Goal: Task Accomplishment & Management: Complete application form

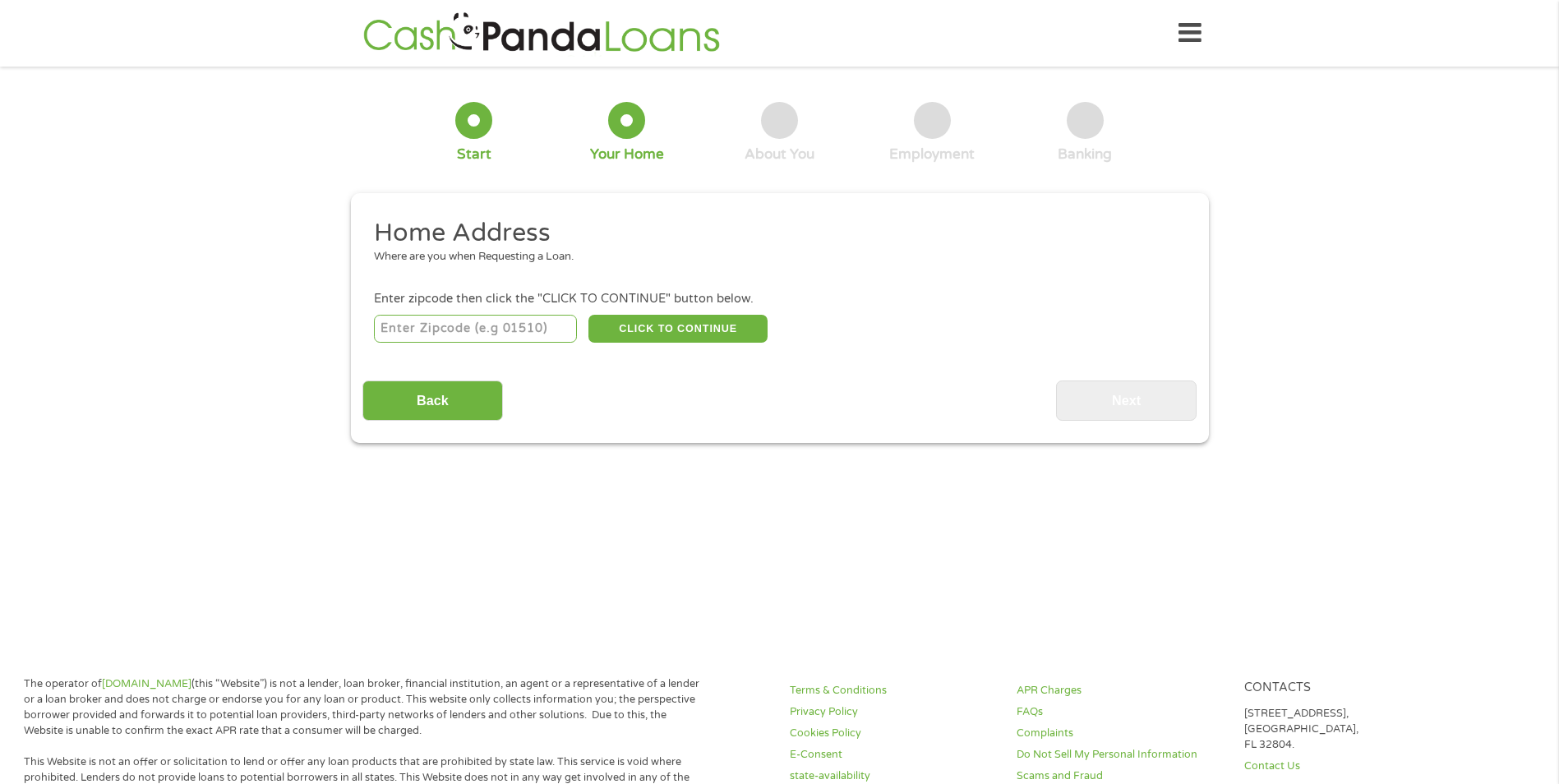
click at [506, 327] on input "number" at bounding box center [474, 328] width 203 height 28
type input "75068"
click at [697, 325] on button "CLICK TO CONTINUE" at bounding box center [678, 328] width 179 height 28
type input "75068"
type input "Little Elm"
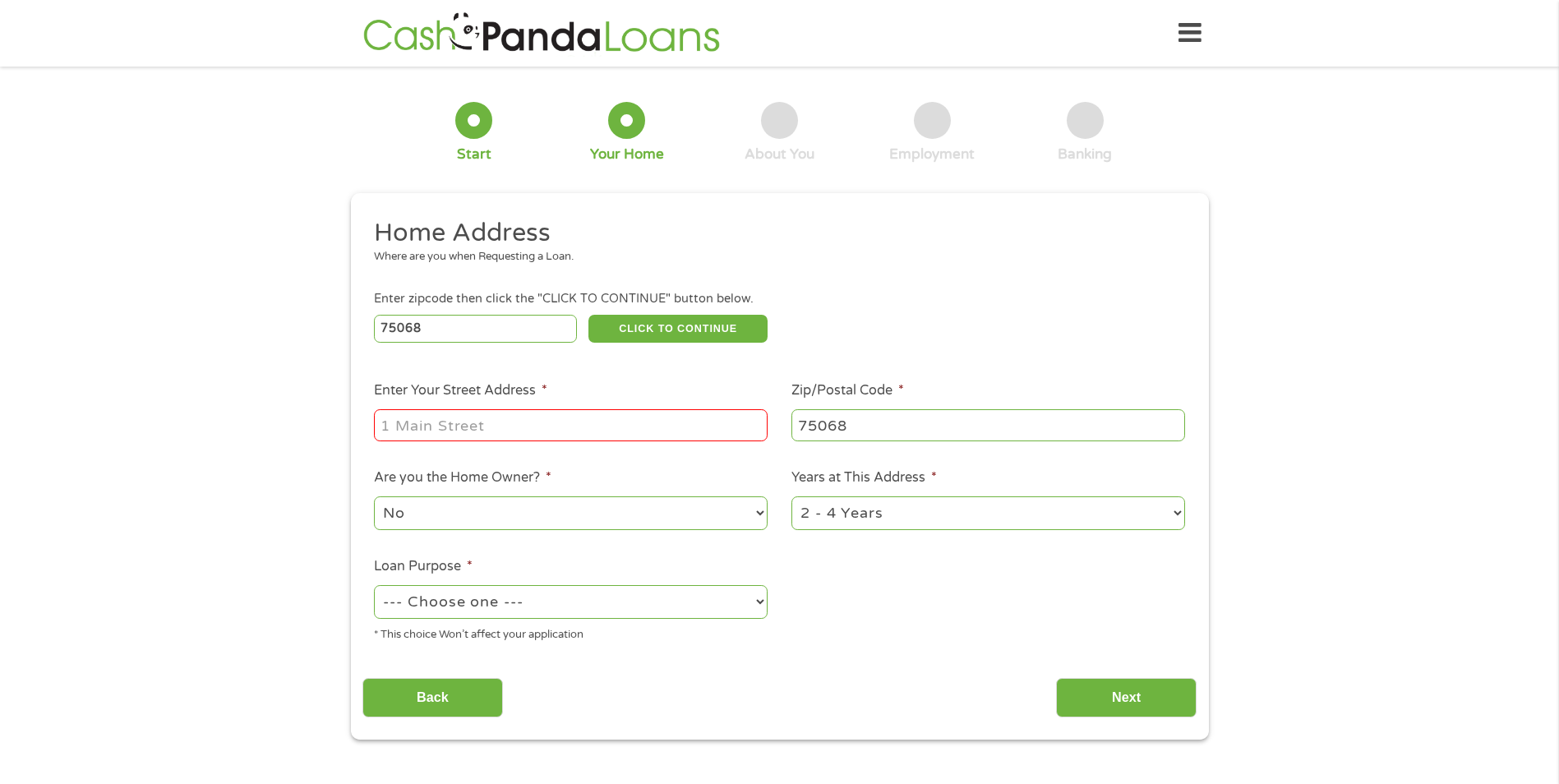
click at [431, 414] on input "Enter Your Street Address *" at bounding box center [570, 424] width 394 height 31
type input "[STREET_ADDRESS]"
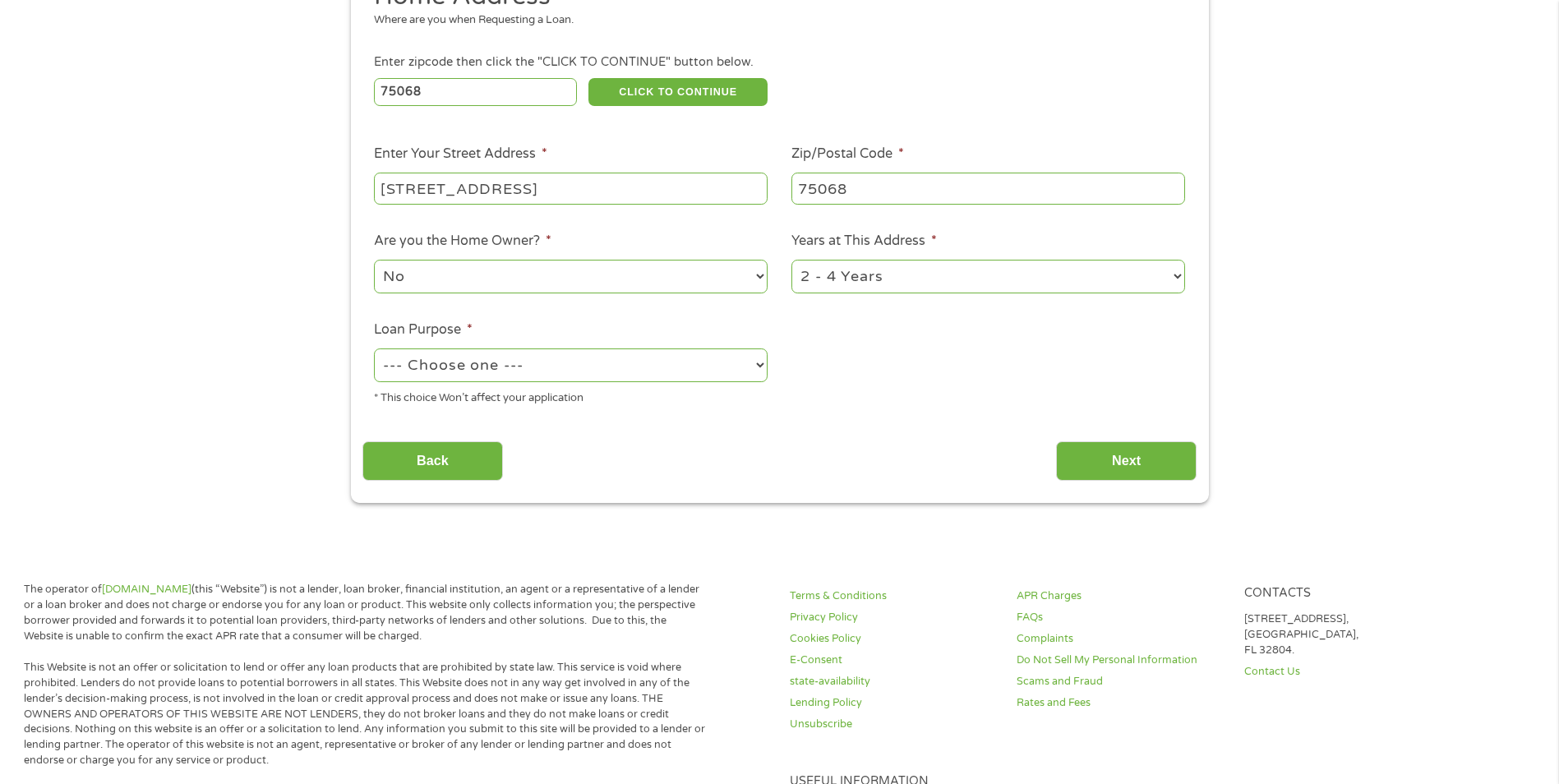
scroll to position [328, 0]
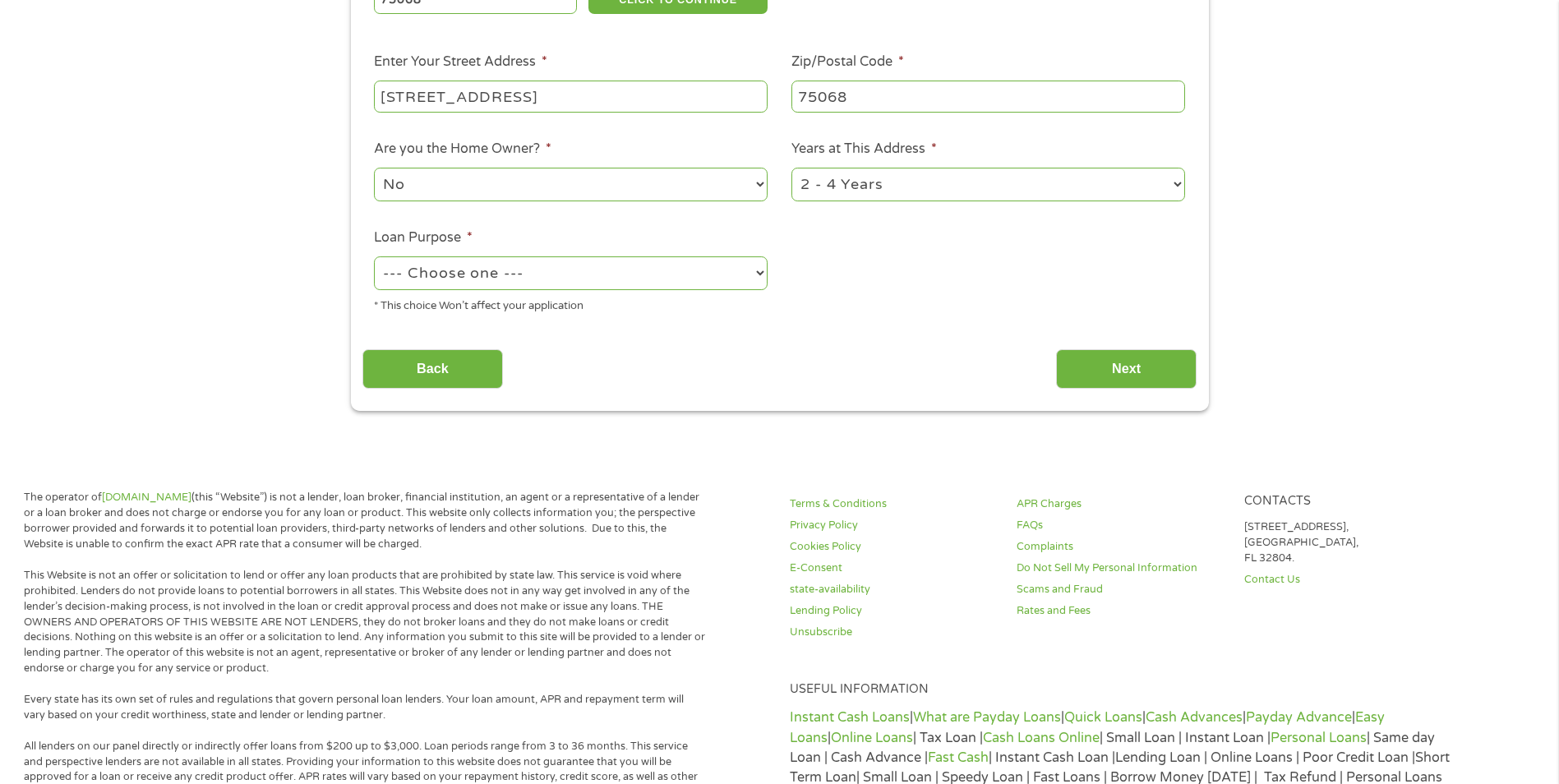
click at [763, 269] on select "--- Choose one --- Pay Bills Debt Consolidation Home Improvement Major Purchase…" at bounding box center [570, 273] width 394 height 34
select select "other"
click at [373, 256] on select "--- Choose one --- Pay Bills Debt Consolidation Home Improvement Major Purchase…" at bounding box center [570, 273] width 394 height 34
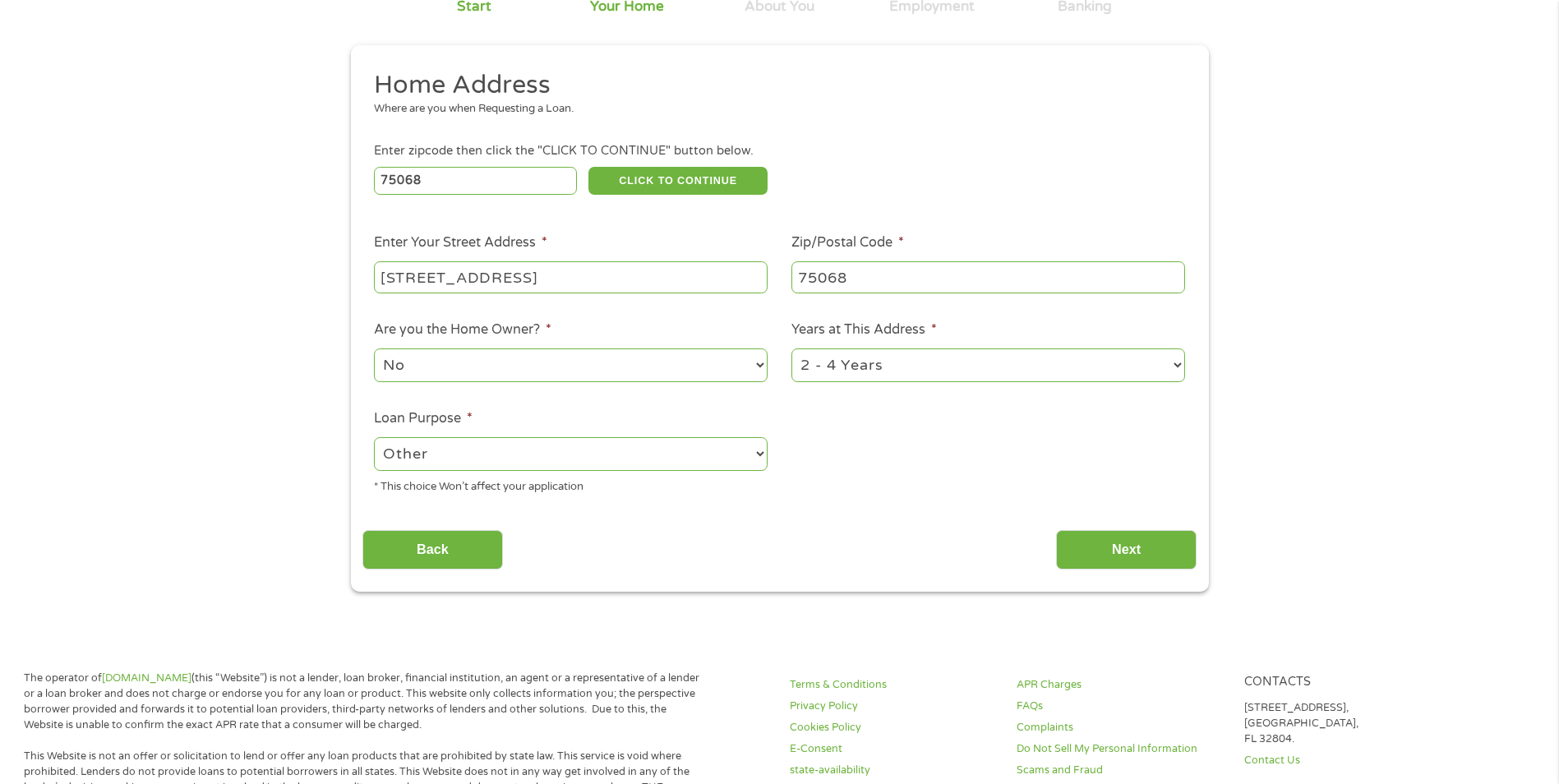
scroll to position [0, 0]
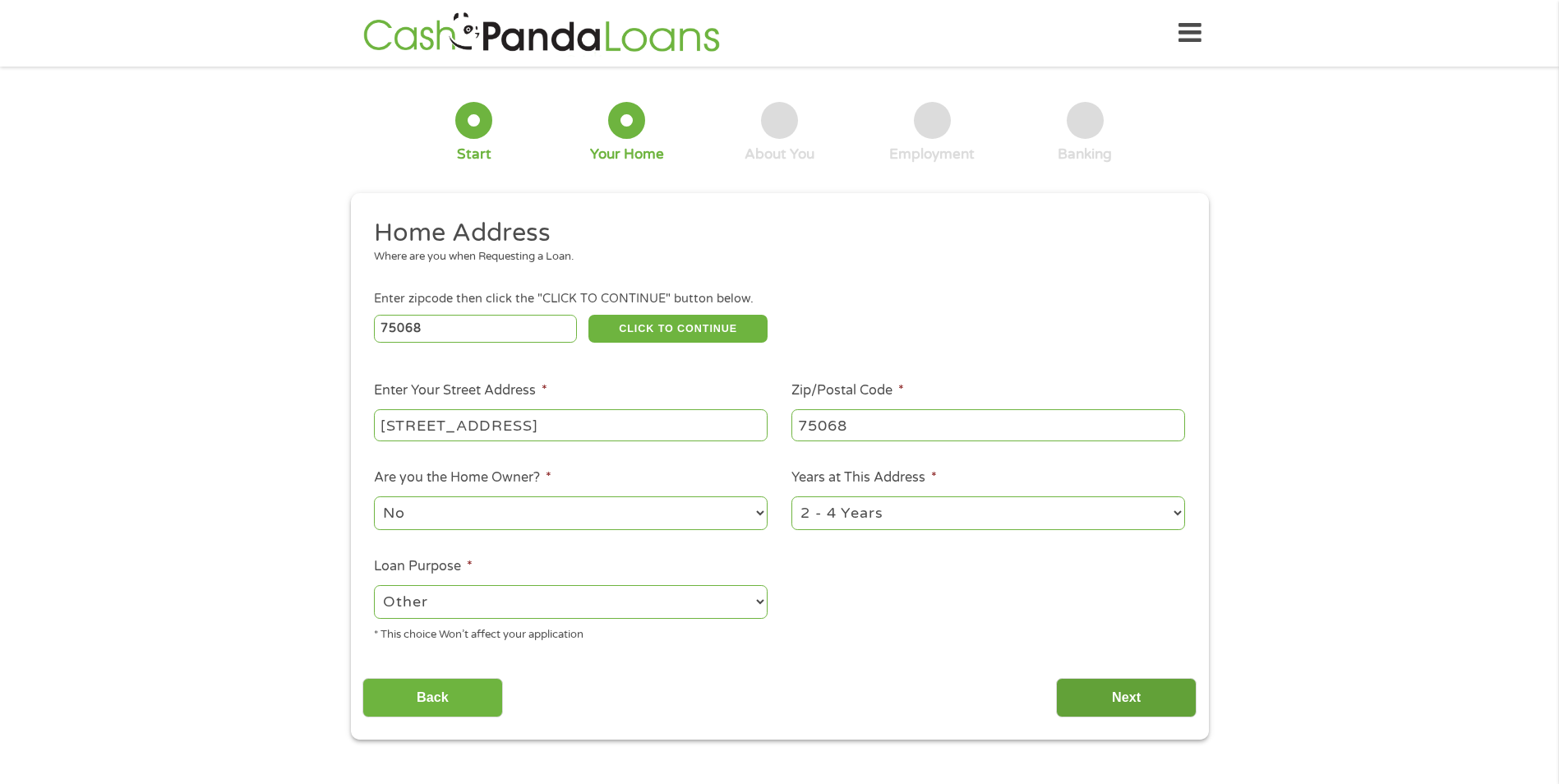
click at [1143, 696] on input "Next" at bounding box center [1126, 697] width 140 height 40
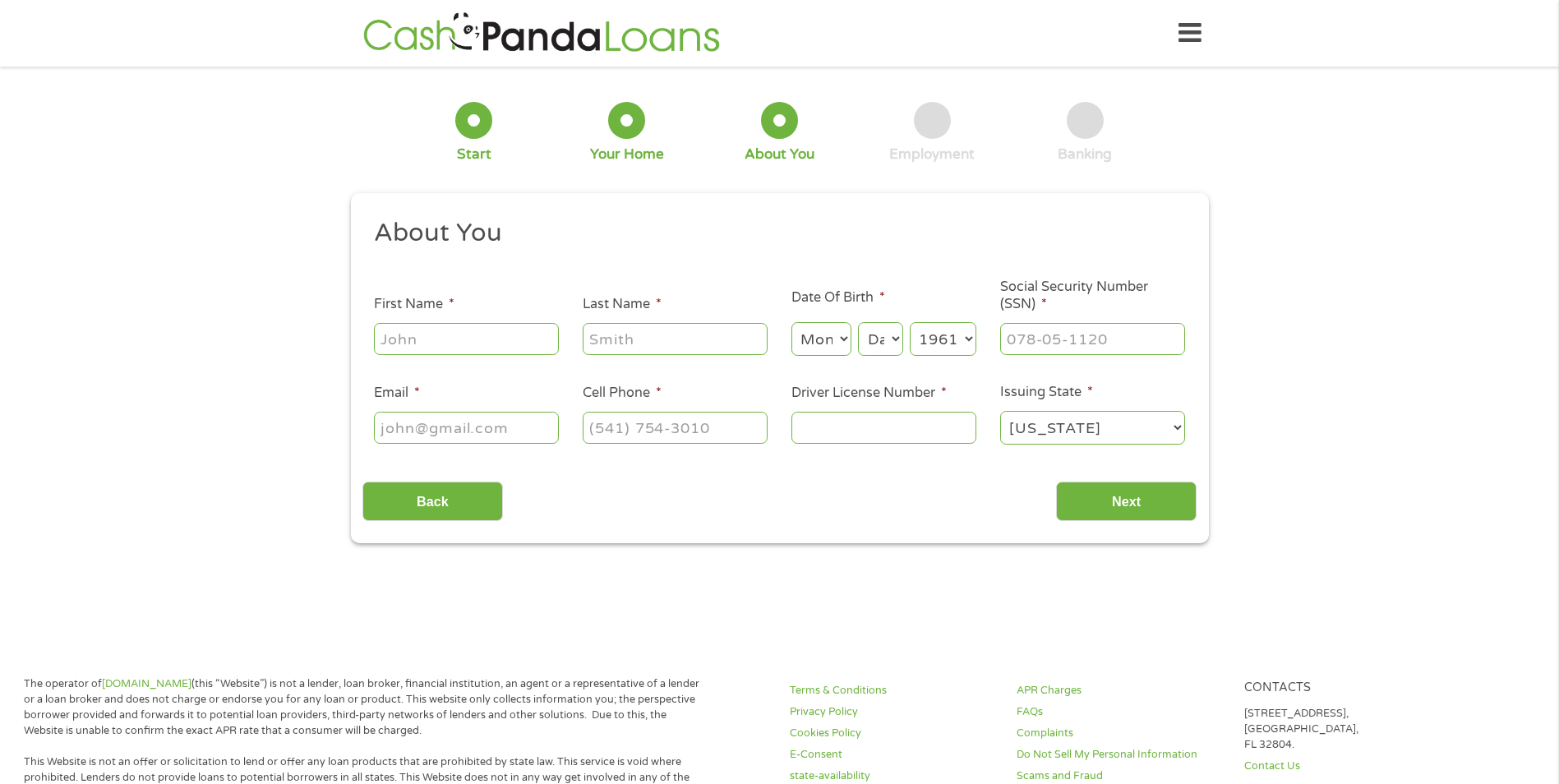
scroll to position [7, 7]
click at [475, 333] on input "First Name *" at bounding box center [466, 338] width 185 height 31
type input "[PERSON_NAME]"
type input "[US_STATE]"
select select "8"
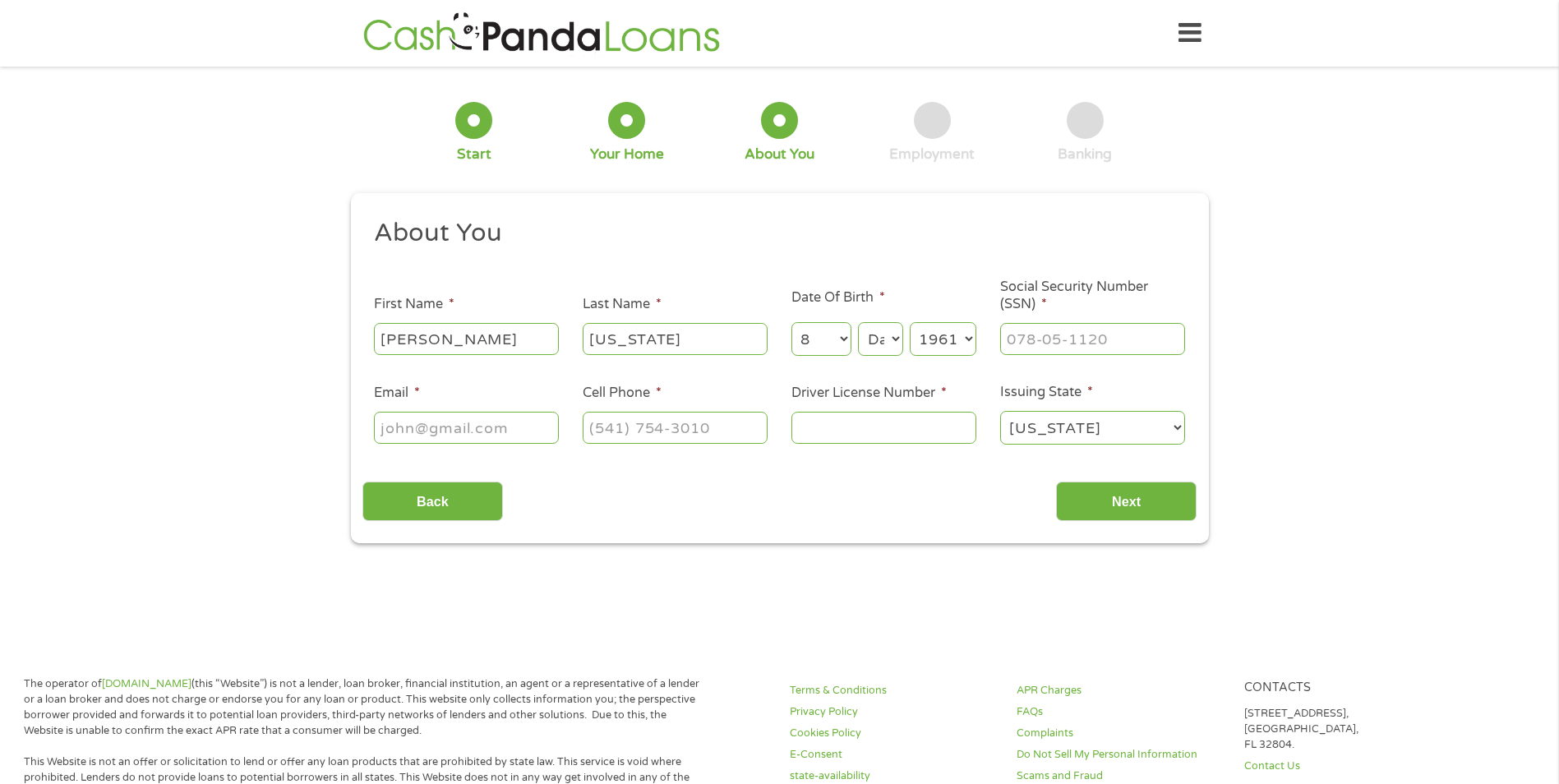
select select "9"
type input "[EMAIL_ADDRESS][DOMAIN_NAME]"
type input "4043765781"
select select "[US_STATE]"
type input "[PHONE_NUMBER]"
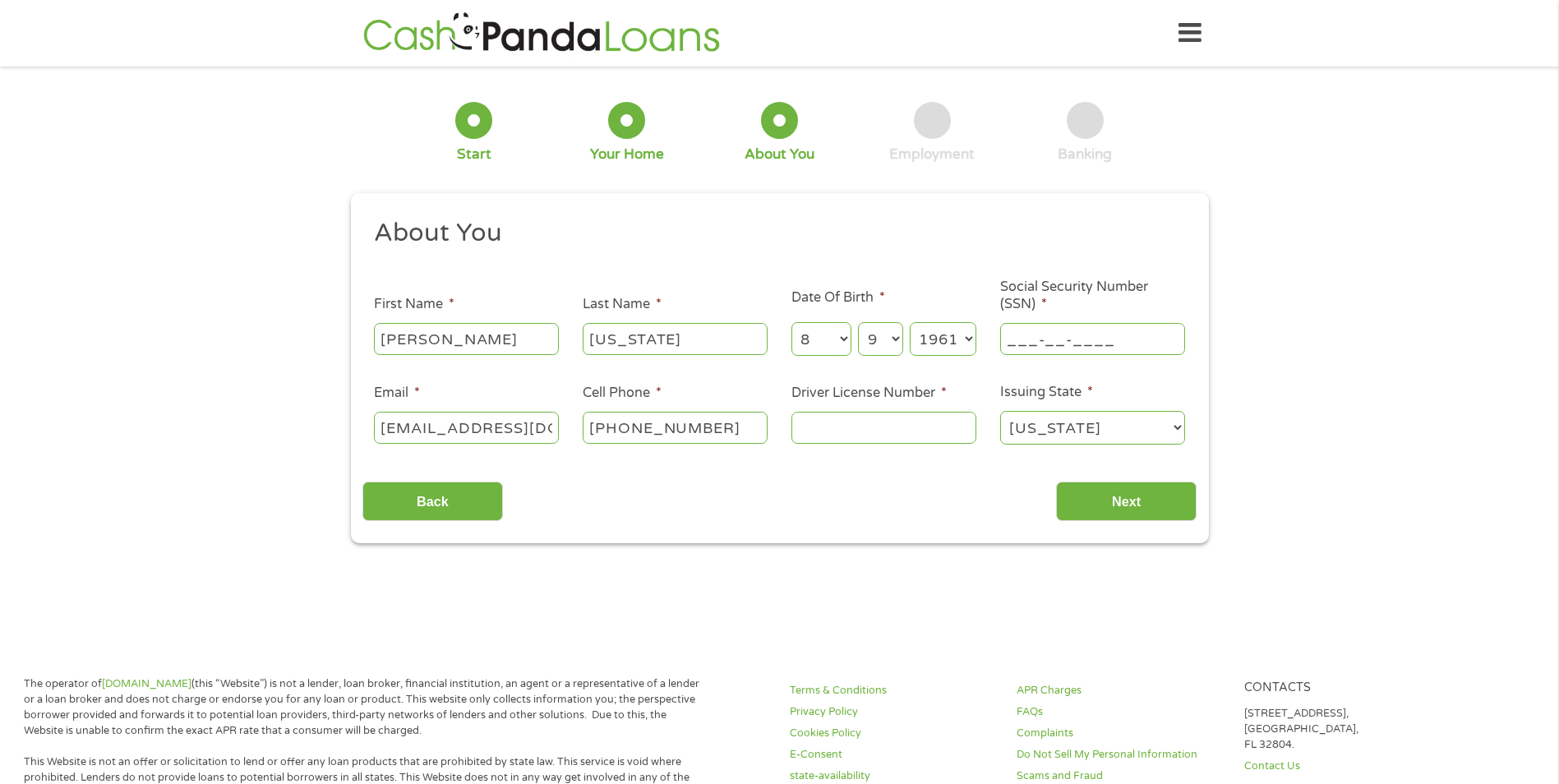
click at [1125, 340] on input "___-__-____" at bounding box center [1093, 338] width 185 height 31
type input "587-17-9133"
click at [838, 426] on input "Driver License Number *" at bounding box center [884, 427] width 185 height 31
click at [1181, 429] on select "[US_STATE] [US_STATE] [US_STATE] [US_STATE] [US_STATE] [US_STATE] [US_STATE] [U…" at bounding box center [1093, 428] width 185 height 34
select select "[US_STATE]"
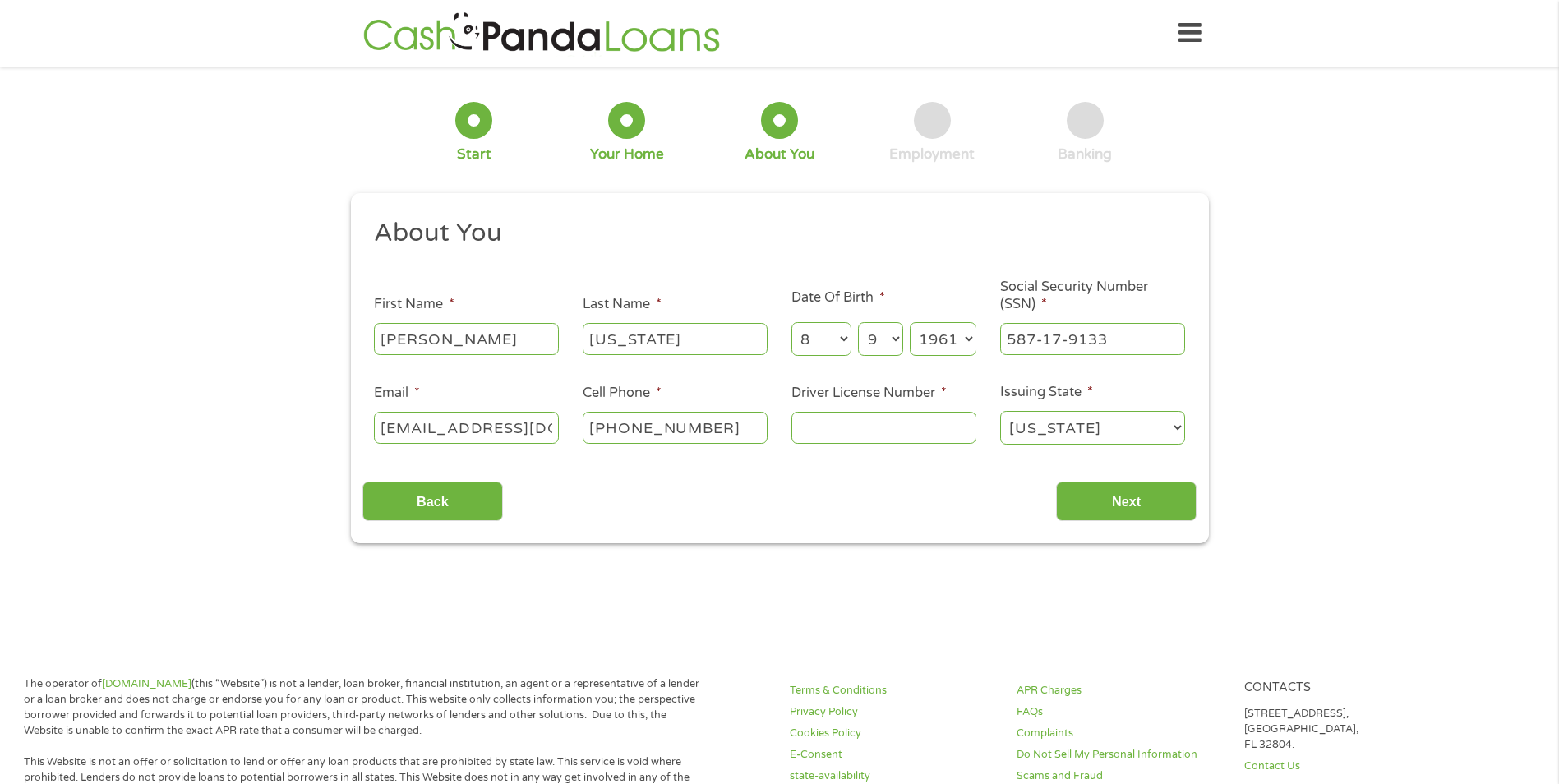
click at [1000, 411] on select "[US_STATE] [US_STATE] [US_STATE] [US_STATE] [US_STATE] [US_STATE] [US_STATE] [U…" at bounding box center [1093, 428] width 185 height 34
click at [906, 436] on input "Driver License Number *" at bounding box center [884, 427] width 185 height 31
type input "52163835"
click at [1128, 495] on input "Next" at bounding box center [1126, 501] width 140 height 40
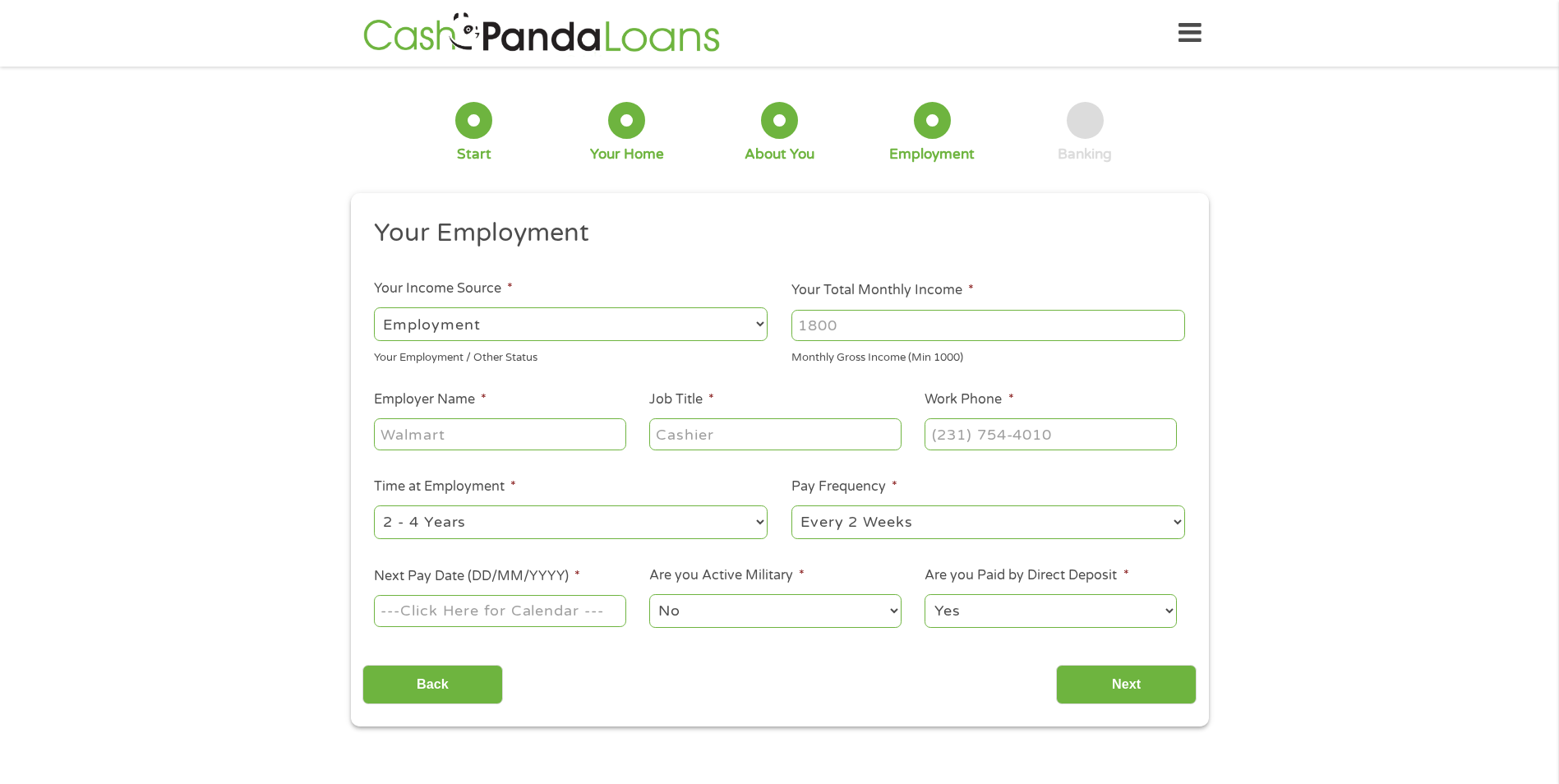
click at [579, 324] on select "--- Choose one --- Employment [DEMOGRAPHIC_DATA] Benefits" at bounding box center [570, 324] width 394 height 34
click at [373, 307] on select "--- Choose one --- Employment [DEMOGRAPHIC_DATA] Benefits" at bounding box center [570, 324] width 394 height 34
click at [842, 334] on input "Your Total Monthly Income *" at bounding box center [988, 325] width 394 height 31
type input "7800"
click at [494, 430] on input "Employer Name *" at bounding box center [499, 433] width 252 height 31
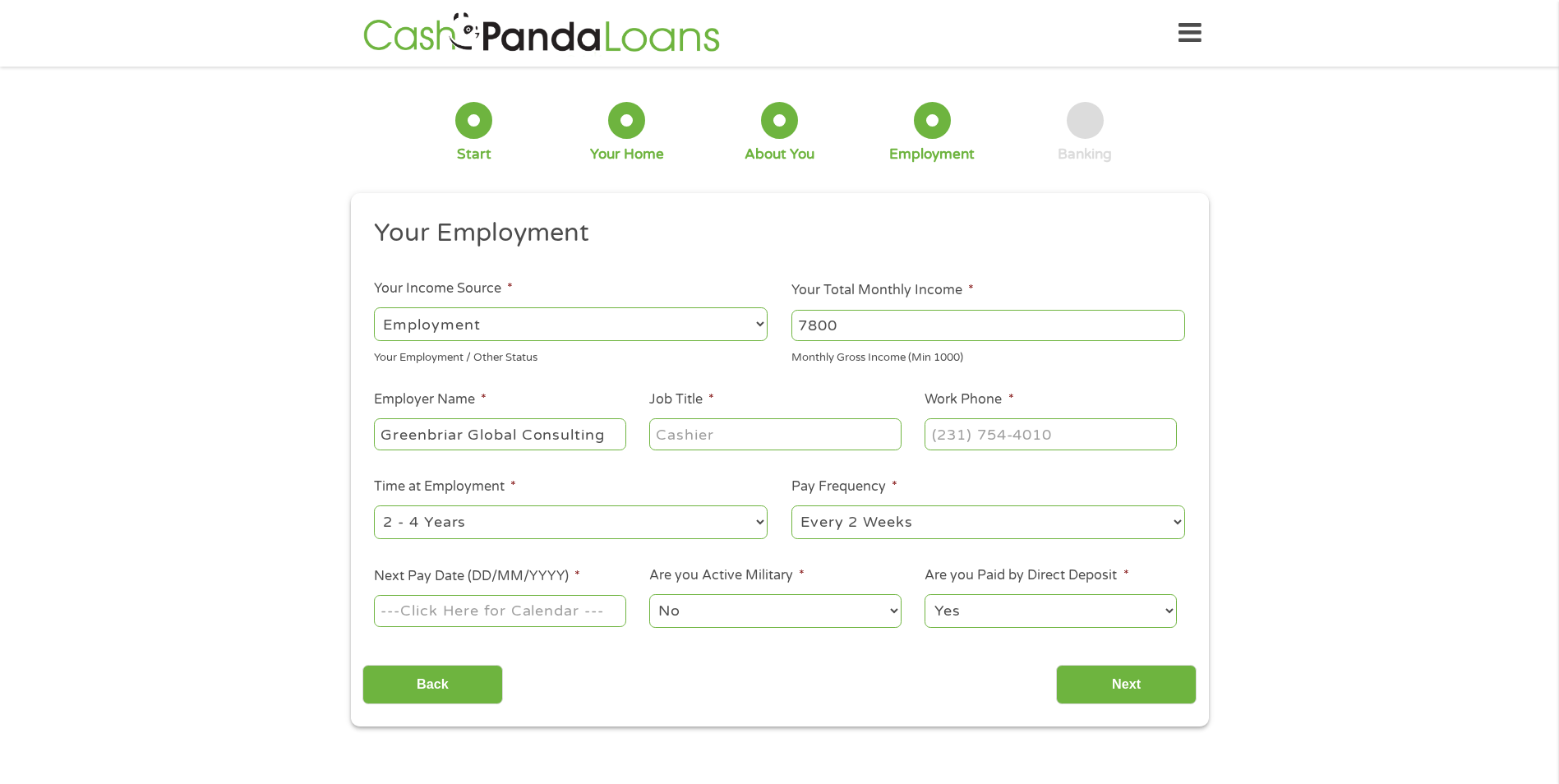
type input "Greenbriar Global Consulting"
click at [699, 432] on input "Job Title *" at bounding box center [775, 433] width 252 height 31
type input "Senior Cost Engineer"
click at [1039, 439] on input "(___) ___-____" at bounding box center [1050, 433] width 252 height 31
type input "[PHONE_NUMBER]"
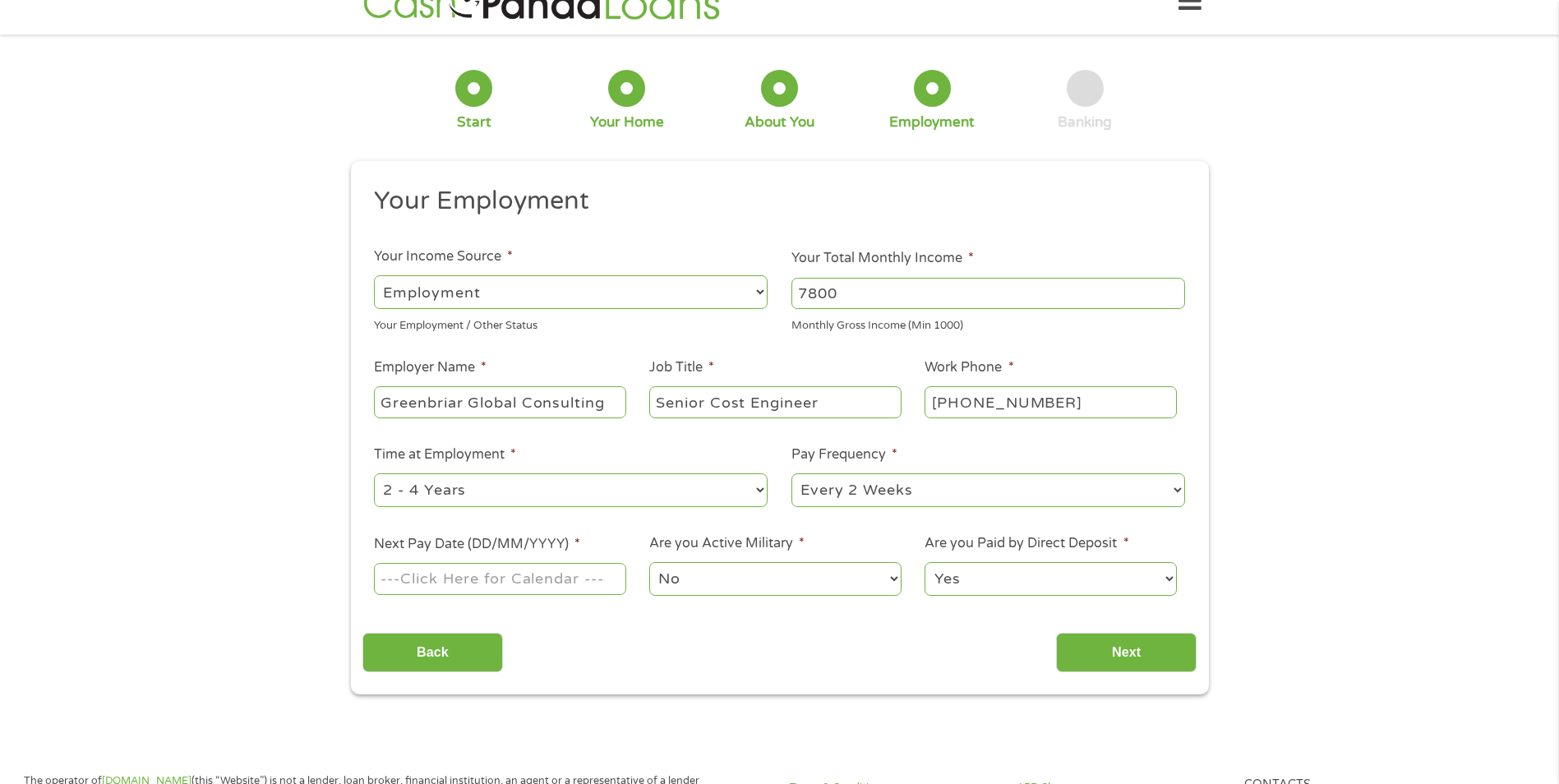
scroll to position [165, 0]
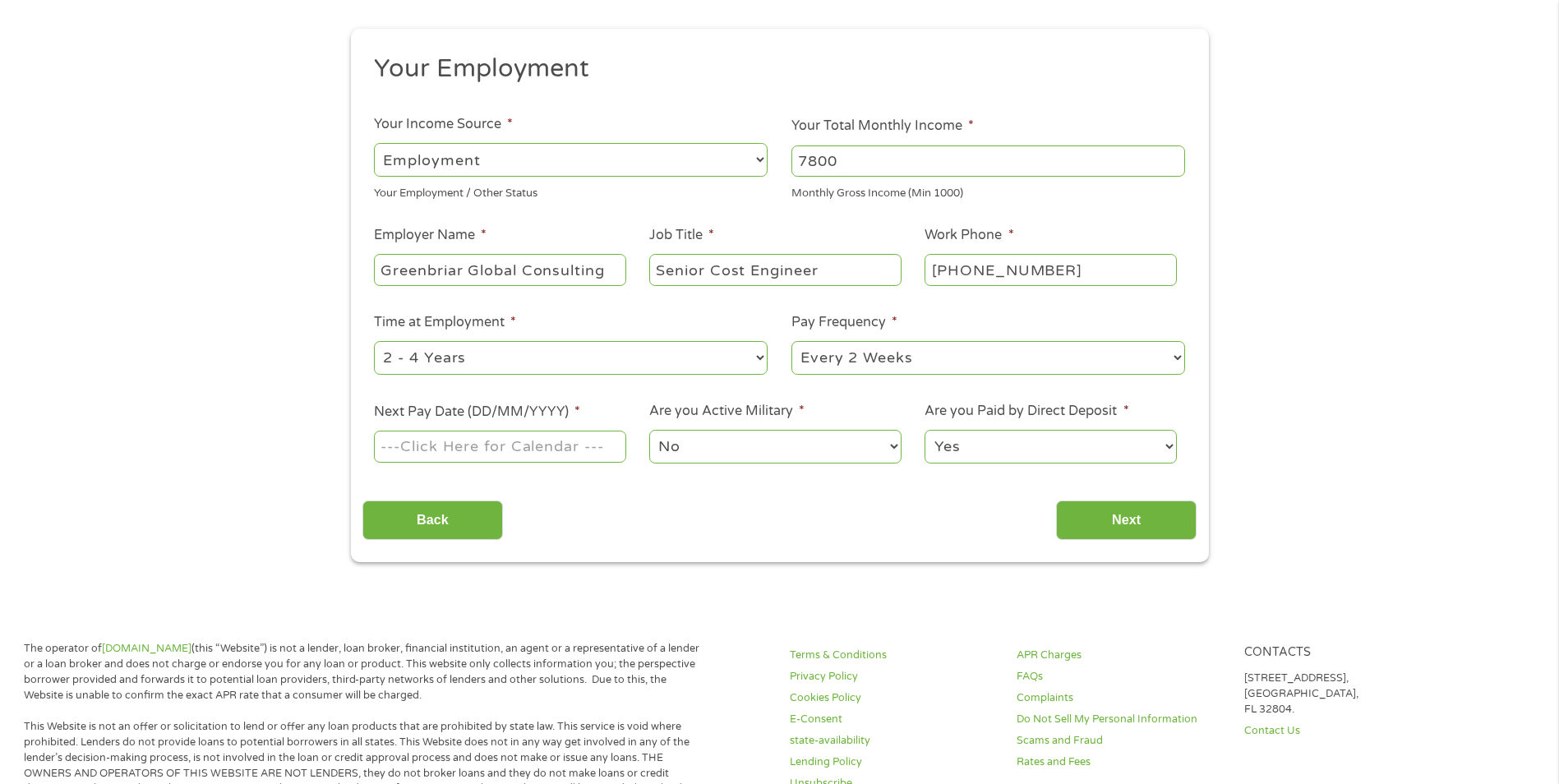
click at [517, 441] on body "Home Get Loan Offer How it works FAQs Blog Cash Loans Quick Loans Online Loans …" at bounding box center [780, 732] width 1559 height 1793
click at [591, 437] on input "Next Pay Date (DD/MM/YYYY) *" at bounding box center [499, 445] width 252 height 31
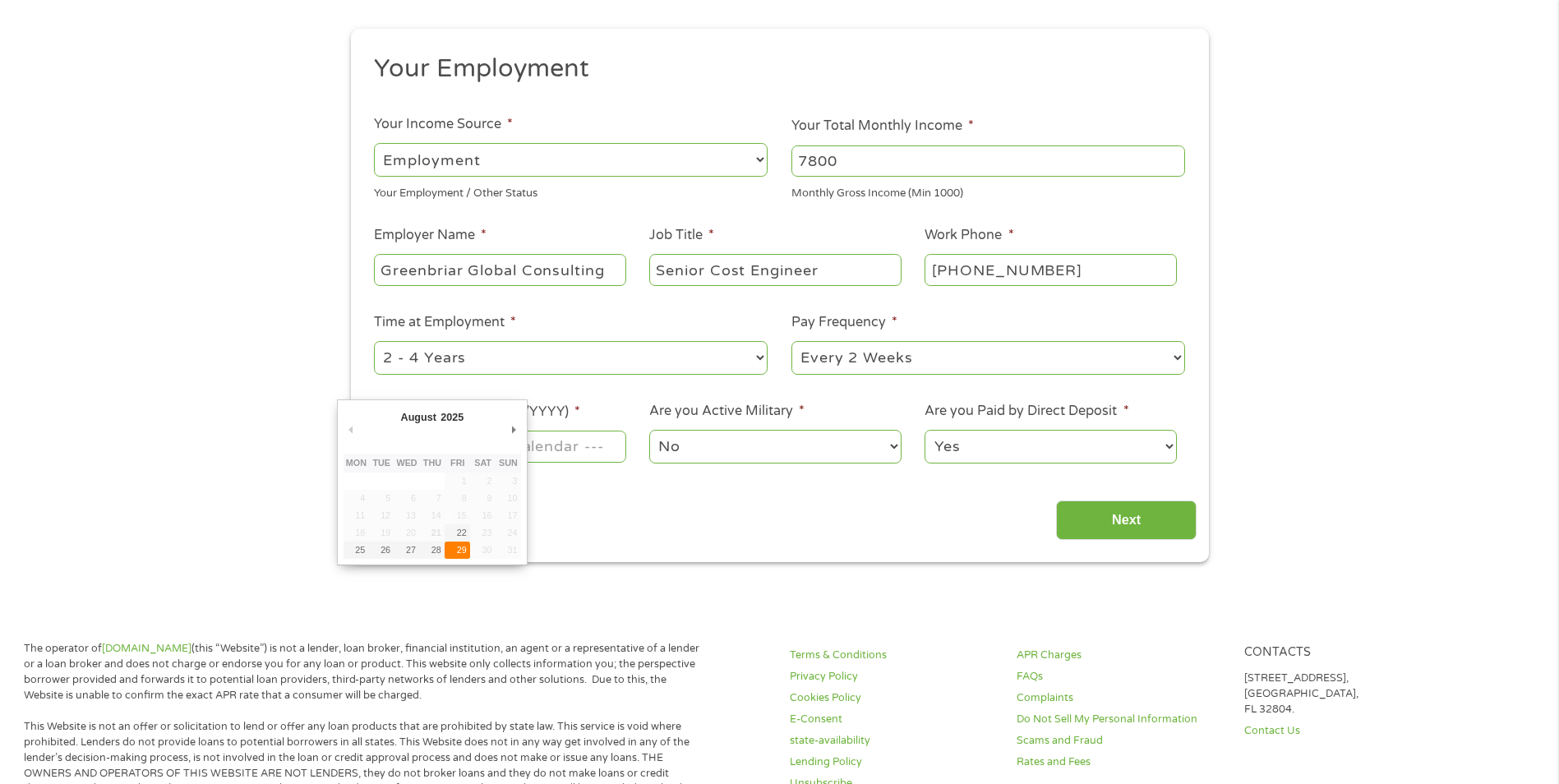
type input "[DATE]"
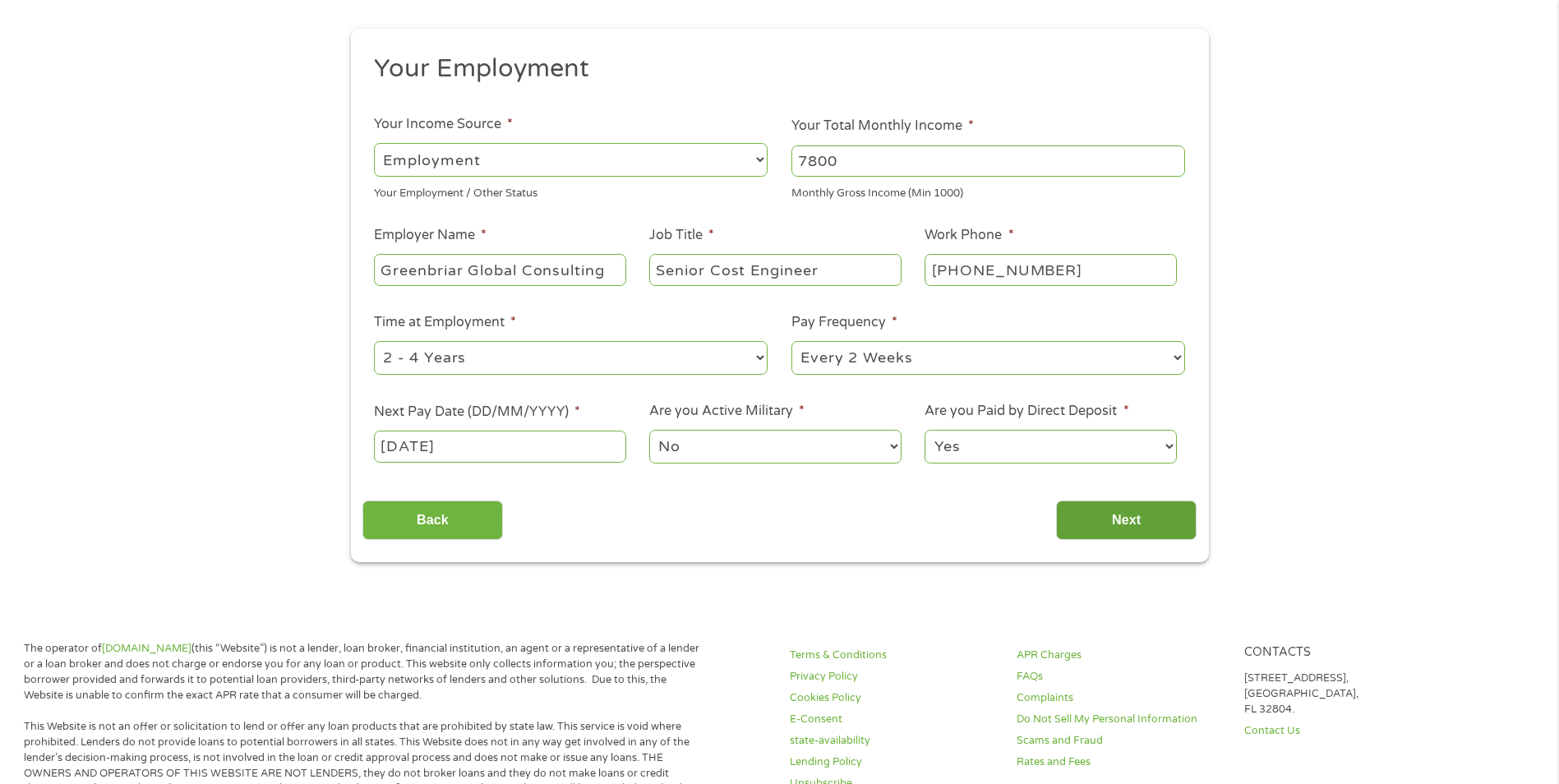
click at [1134, 523] on input "Next" at bounding box center [1126, 520] width 140 height 40
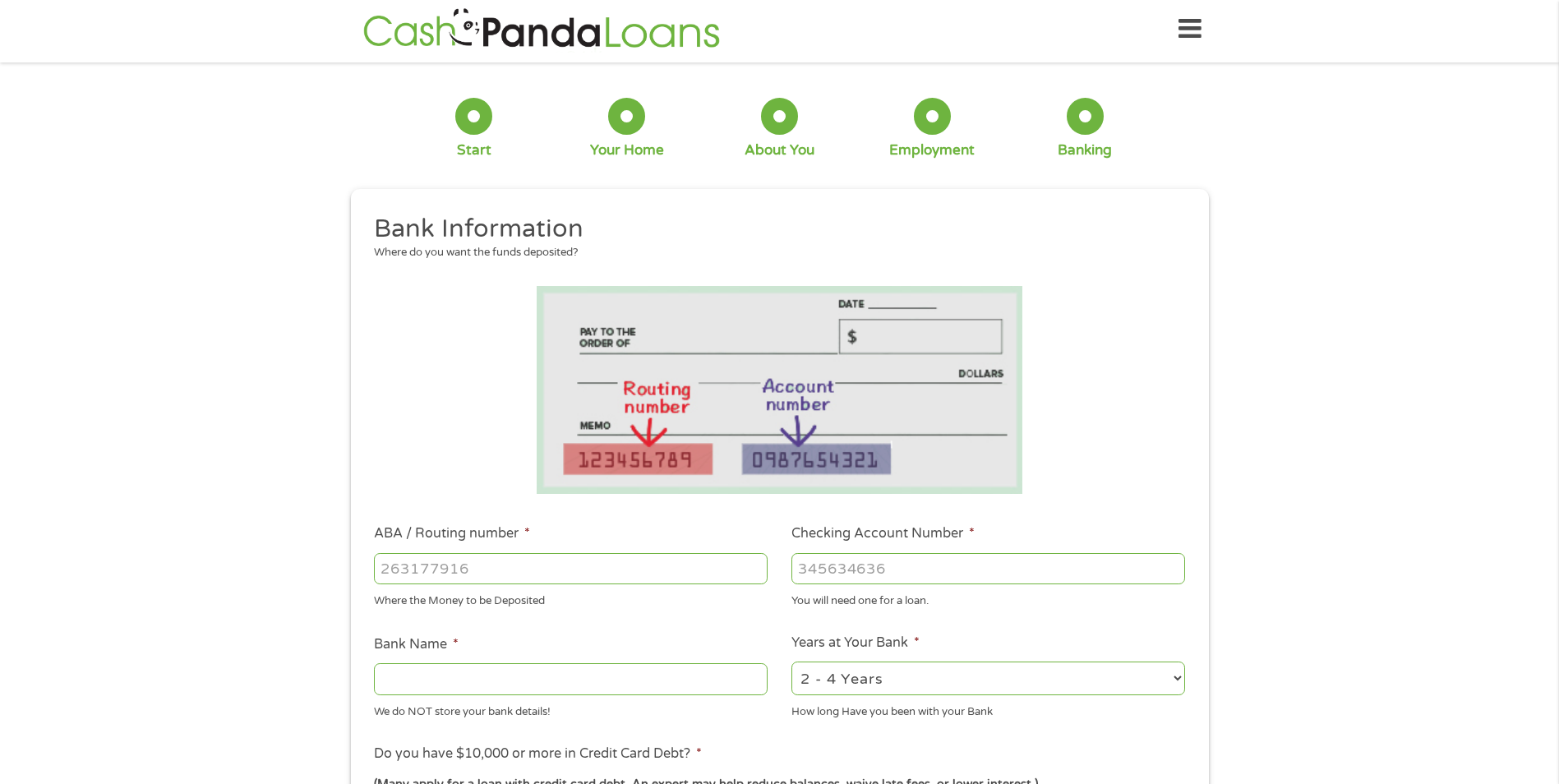
scroll to position [0, 0]
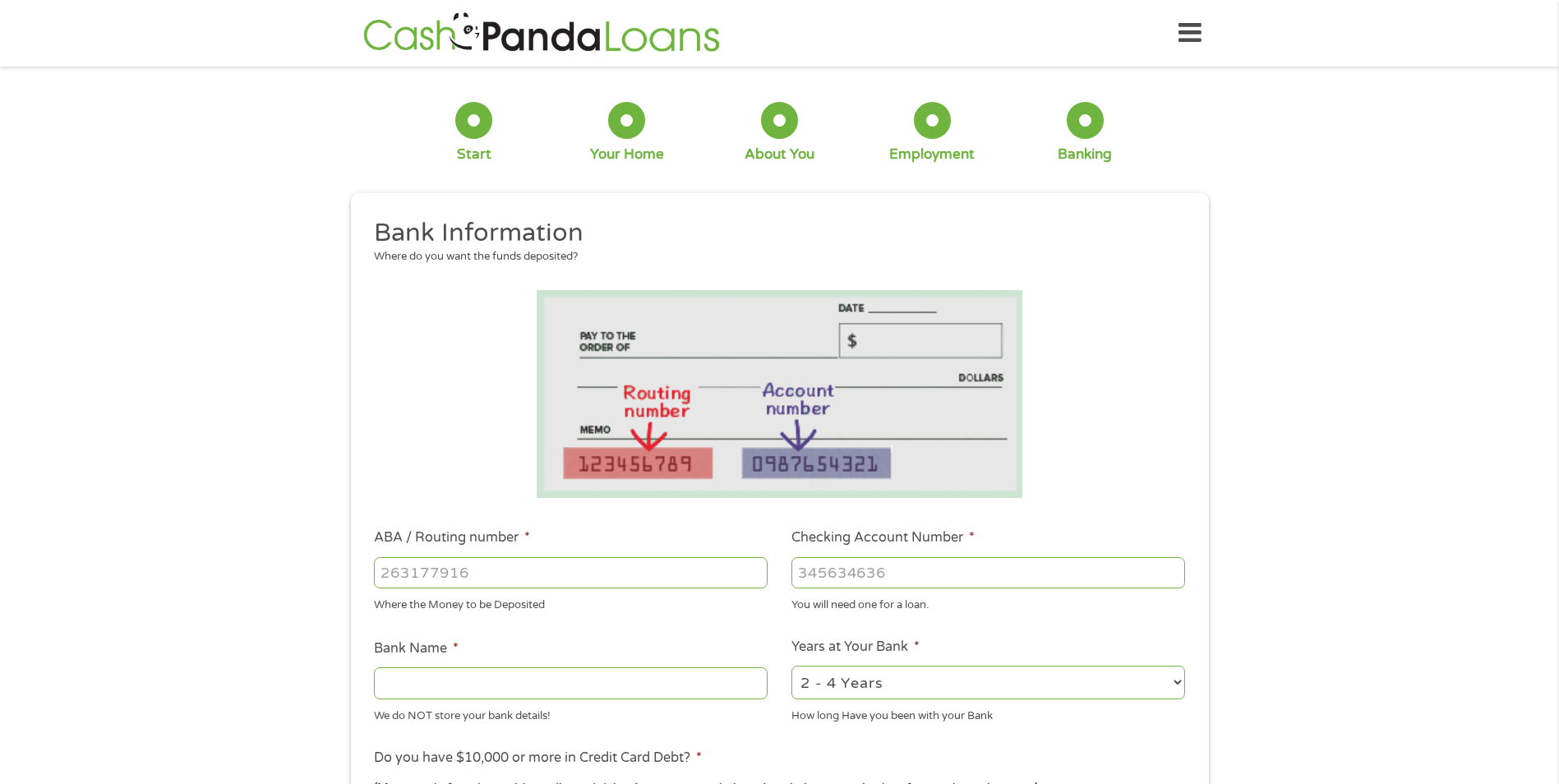
click at [483, 569] on input "ABA / Routing number *" at bounding box center [570, 572] width 394 height 31
type input "031101334"
type input "SoFi Bank, National Association"
type input "031101334"
click at [964, 573] on input "Checking Account Number *" at bounding box center [988, 572] width 394 height 31
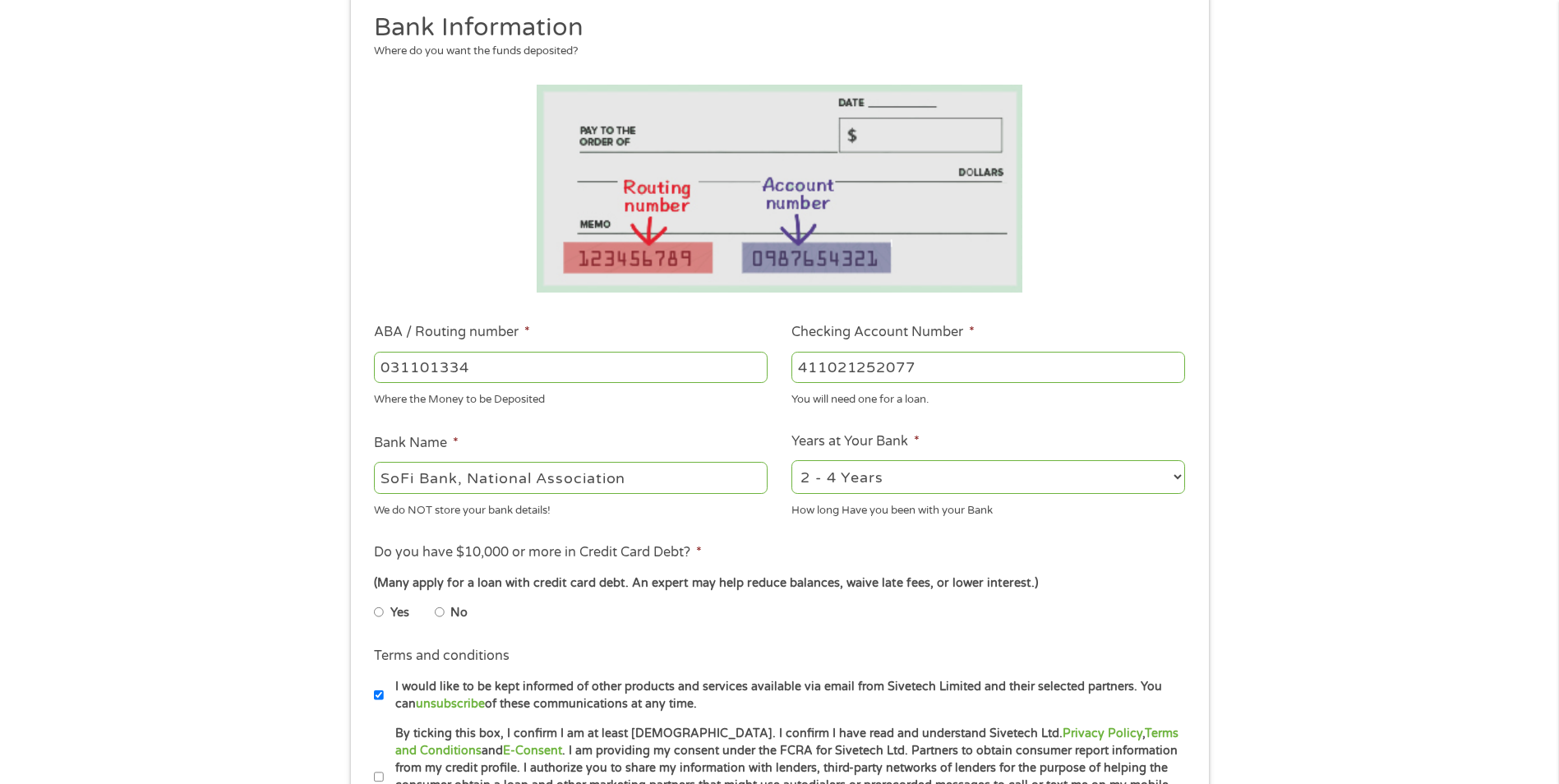
scroll to position [246, 0]
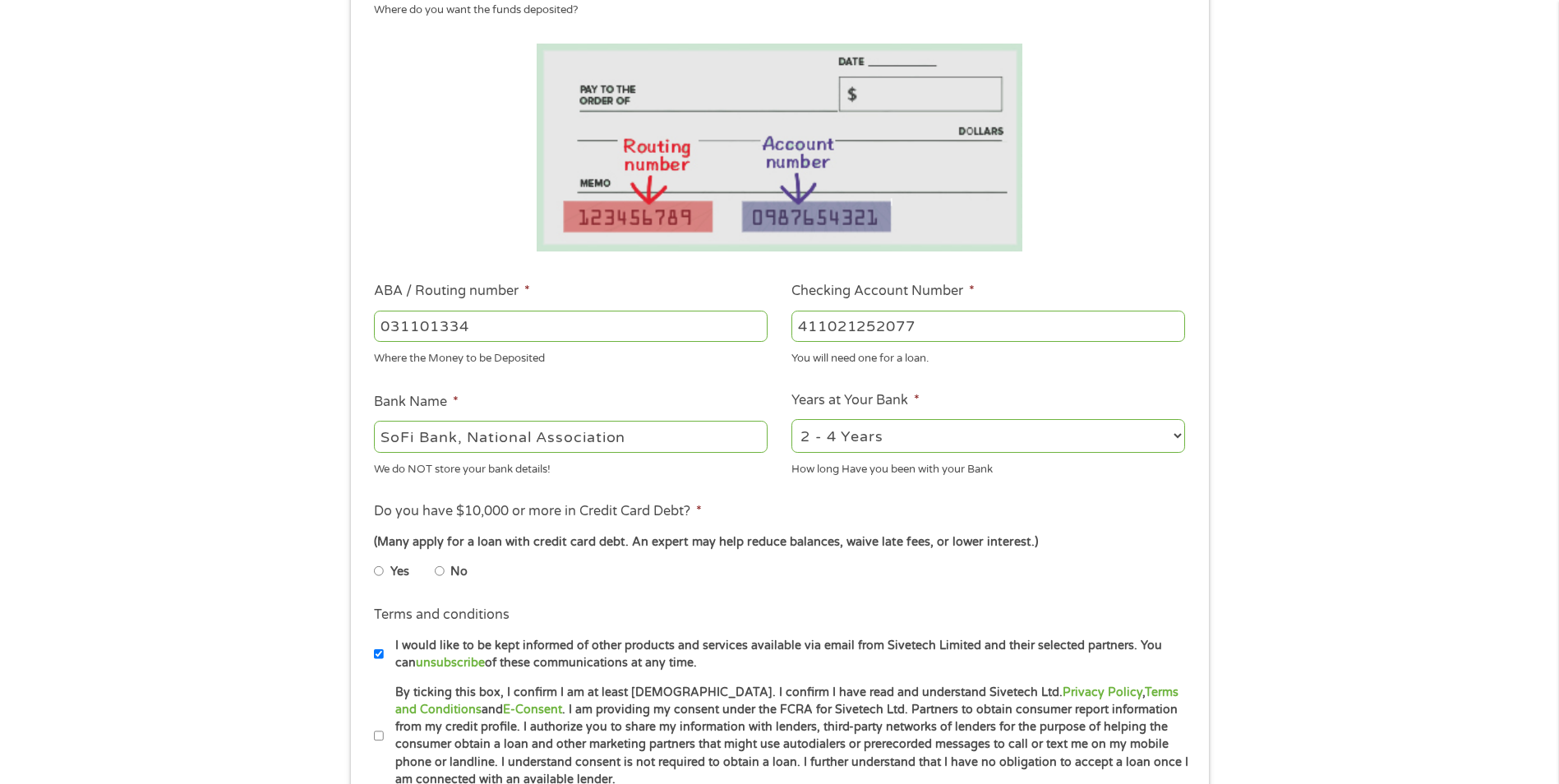
type input "411021252077"
click at [441, 572] on input "No" at bounding box center [439, 571] width 10 height 26
radio input "true"
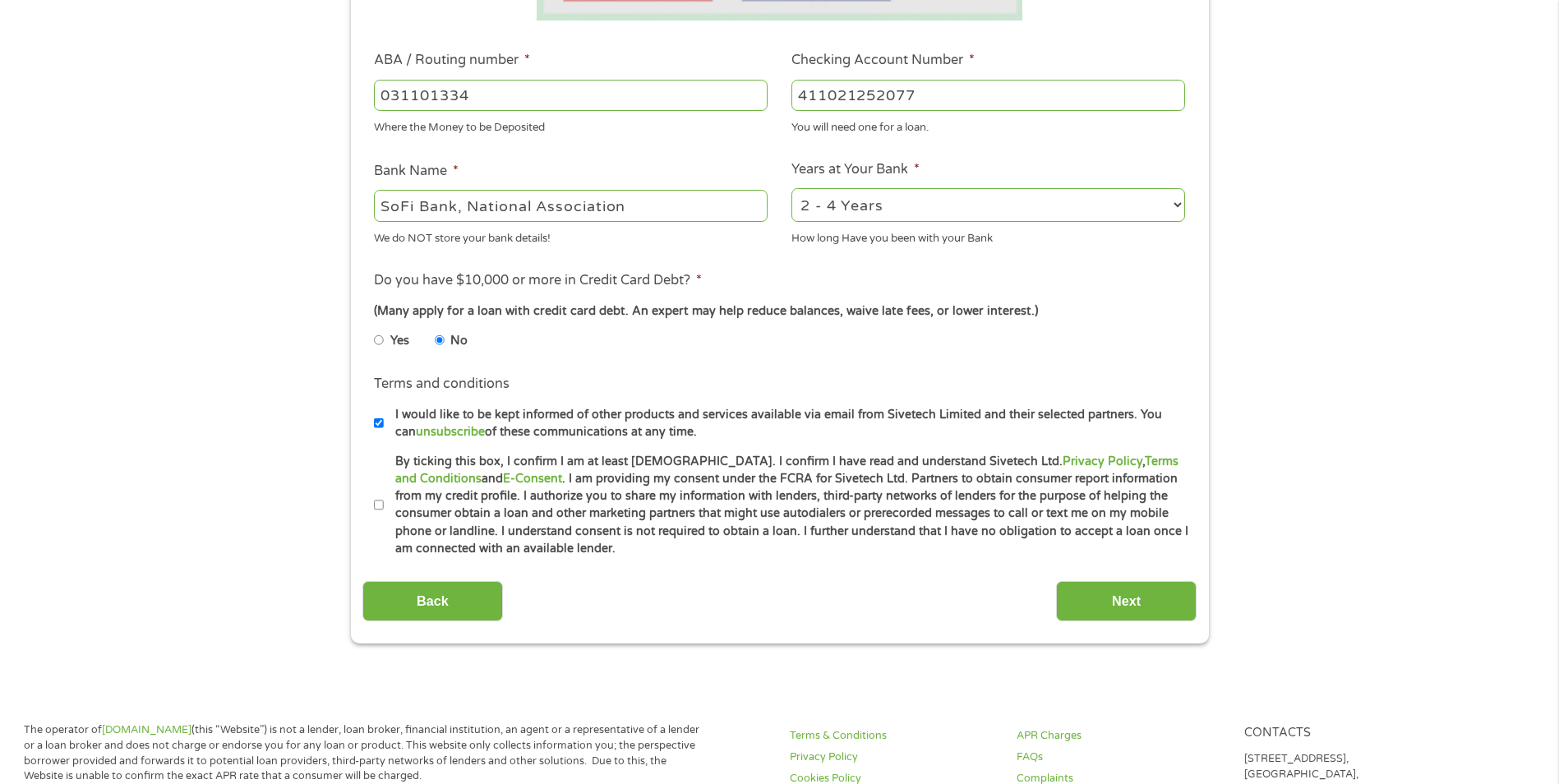
scroll to position [493, 0]
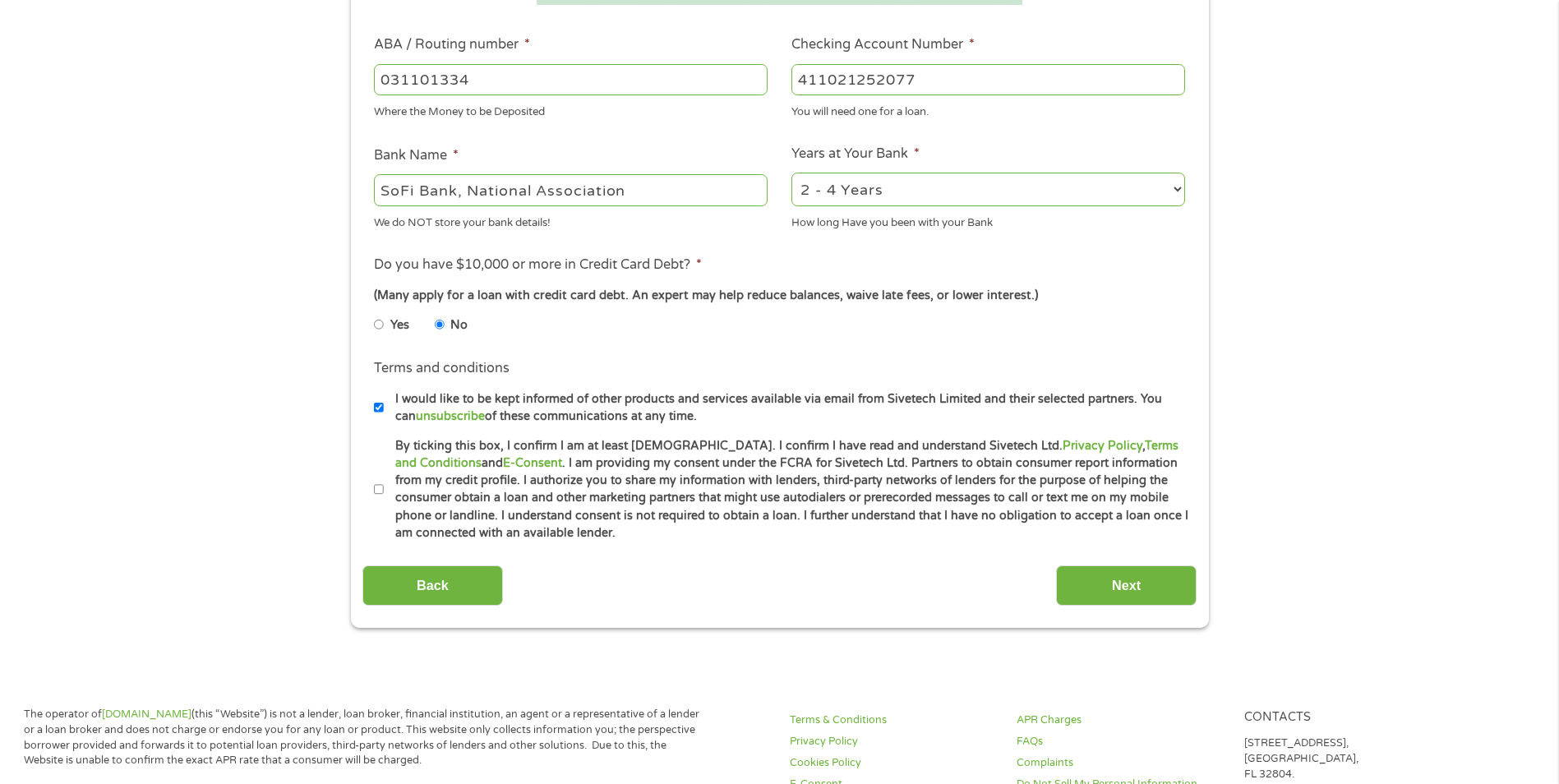
click at [379, 492] on input "By ticking this box, I confirm I am at least [DEMOGRAPHIC_DATA]. I confirm I ha…" at bounding box center [378, 489] width 10 height 26
checkbox input "true"
click at [1139, 588] on input "Next" at bounding box center [1126, 585] width 140 height 40
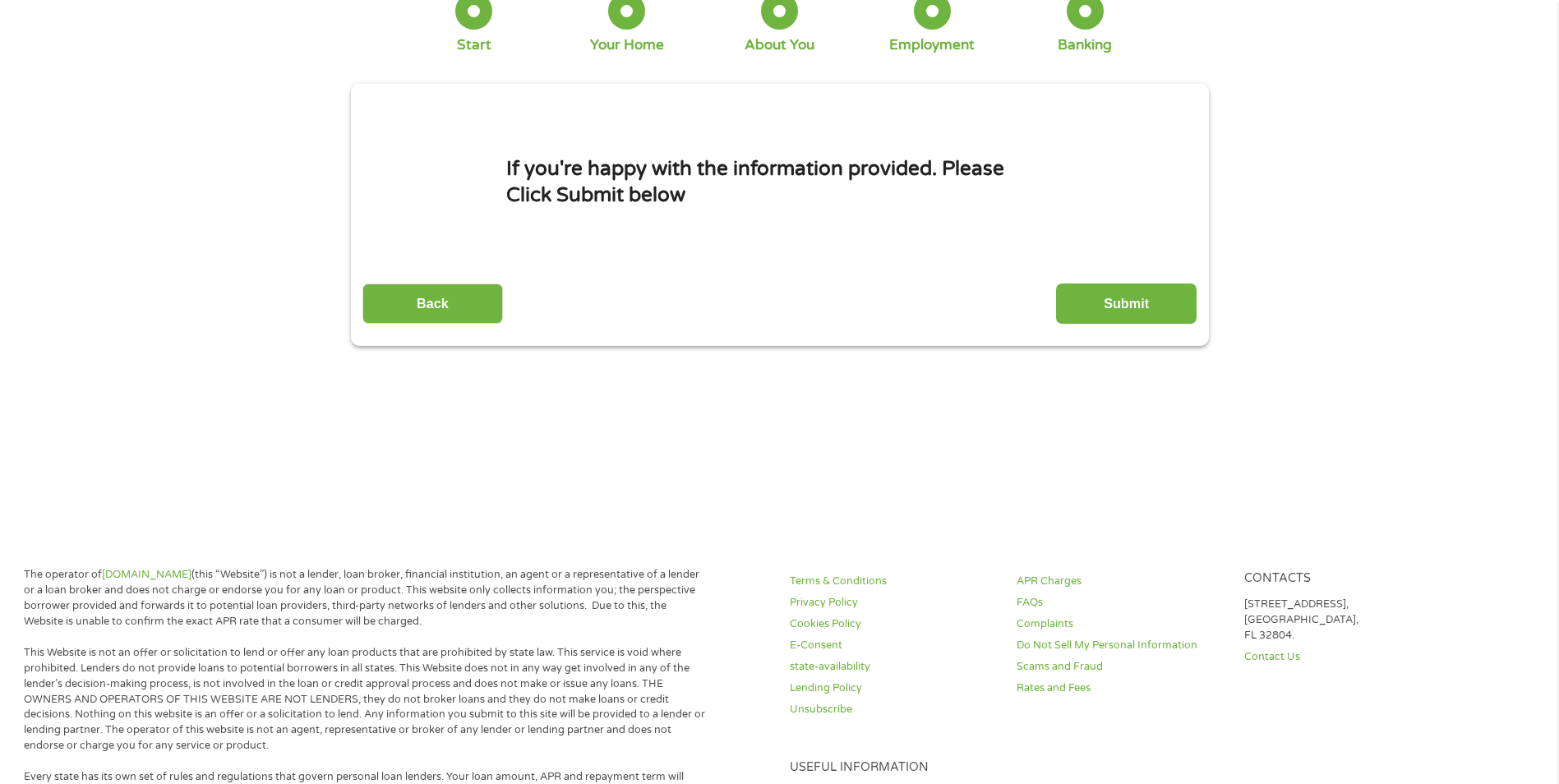
scroll to position [0, 0]
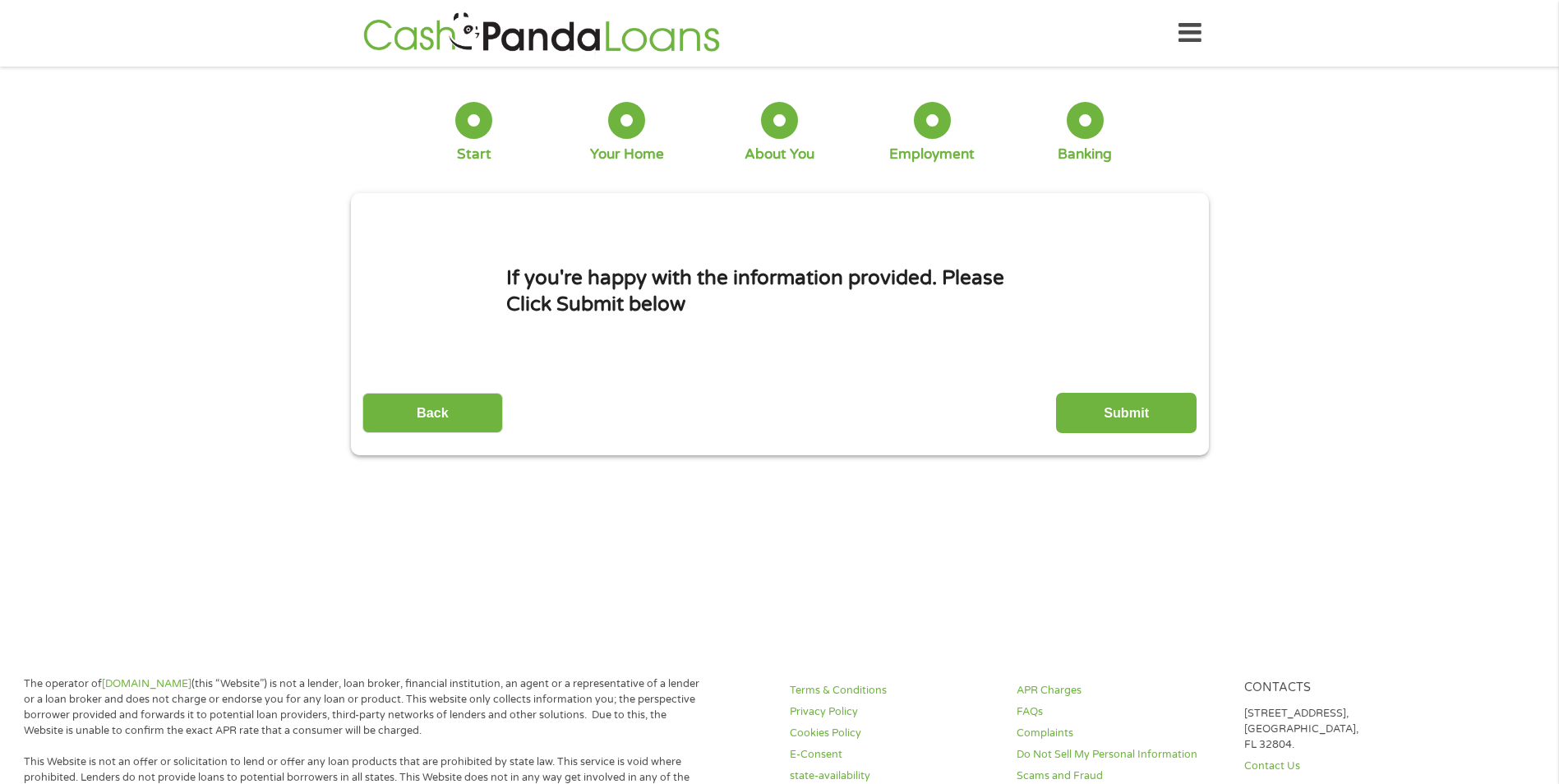
click at [482, 134] on div at bounding box center [474, 121] width 37 height 37
click at [1127, 408] on input "Submit" at bounding box center [1126, 413] width 140 height 40
